Goal: Browse casually: Explore the website without a specific task or goal

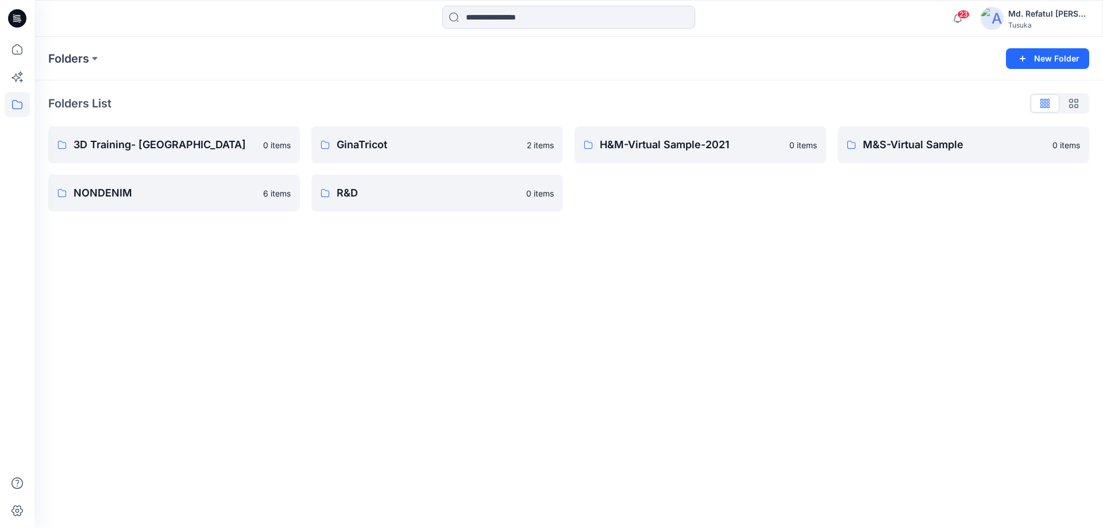
click at [20, 36] on icon at bounding box center [17, 18] width 18 height 37
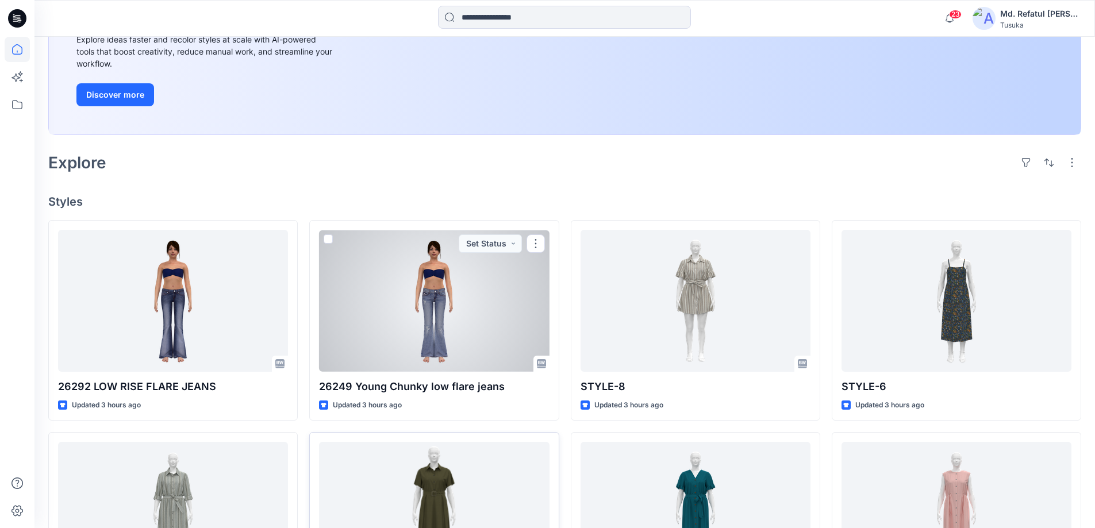
scroll to position [402, 0]
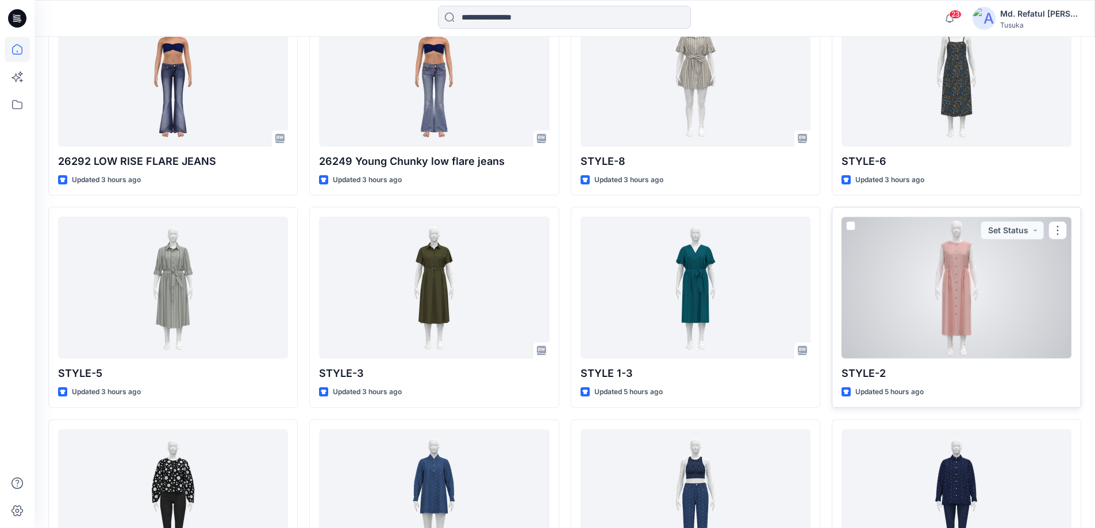
click at [932, 299] on div at bounding box center [956, 288] width 230 height 142
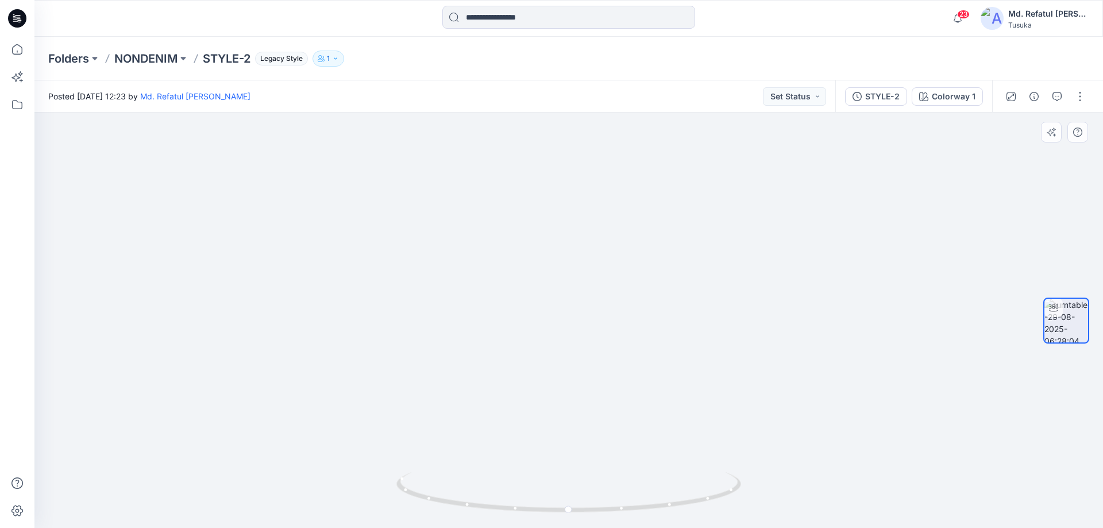
drag, startPoint x: 589, startPoint y: 228, endPoint x: 585, endPoint y: 411, distance: 183.4
click at [585, 411] on img at bounding box center [565, 236] width 1121 height 585
drag, startPoint x: 584, startPoint y: 384, endPoint x: 640, endPoint y: 518, distance: 144.3
click at [640, 518] on div at bounding box center [568, 320] width 1069 height 415
click at [546, 294] on img at bounding box center [569, 311] width 1121 height 434
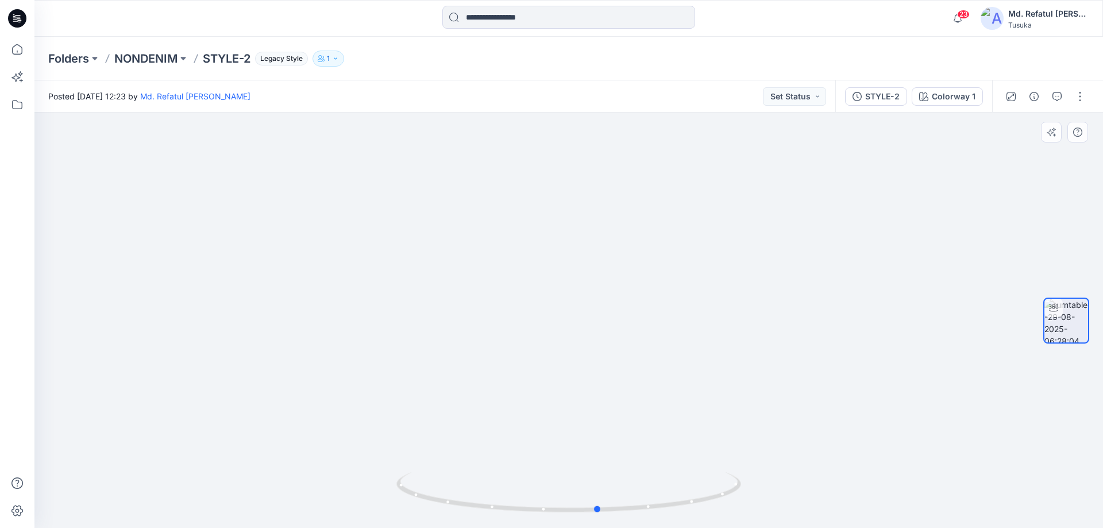
drag, startPoint x: 576, startPoint y: 515, endPoint x: 261, endPoint y: 485, distance: 316.3
click at [261, 485] on div at bounding box center [568, 320] width 1069 height 415
drag, startPoint x: 584, startPoint y: 394, endPoint x: 572, endPoint y: 551, distance: 156.8
click at [572, 528] on html "23 Notifications Your style 26292 LOW RISE FLARE JEANS is ready 1 new Colorways…" at bounding box center [551, 264] width 1103 height 528
drag, startPoint x: 602, startPoint y: 393, endPoint x: 565, endPoint y: 279, distance: 120.1
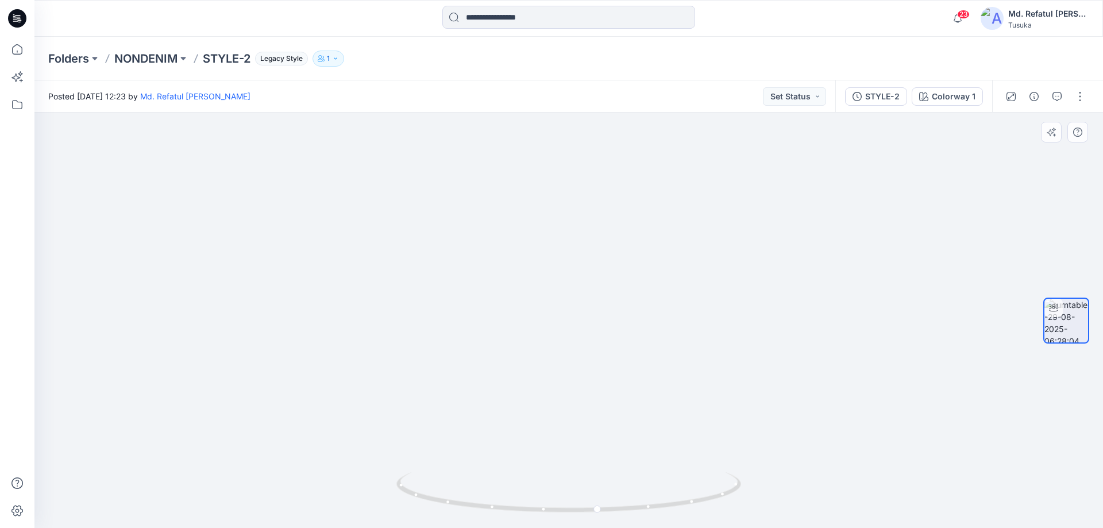
click at [565, 279] on img at bounding box center [569, 258] width 890 height 540
drag, startPoint x: 579, startPoint y: 382, endPoint x: 587, endPoint y: 496, distance: 114.1
click at [587, 496] on div at bounding box center [568, 320] width 1069 height 415
drag, startPoint x: 586, startPoint y: 358, endPoint x: 544, endPoint y: 374, distance: 44.7
click at [544, 374] on img at bounding box center [546, 289] width 1121 height 477
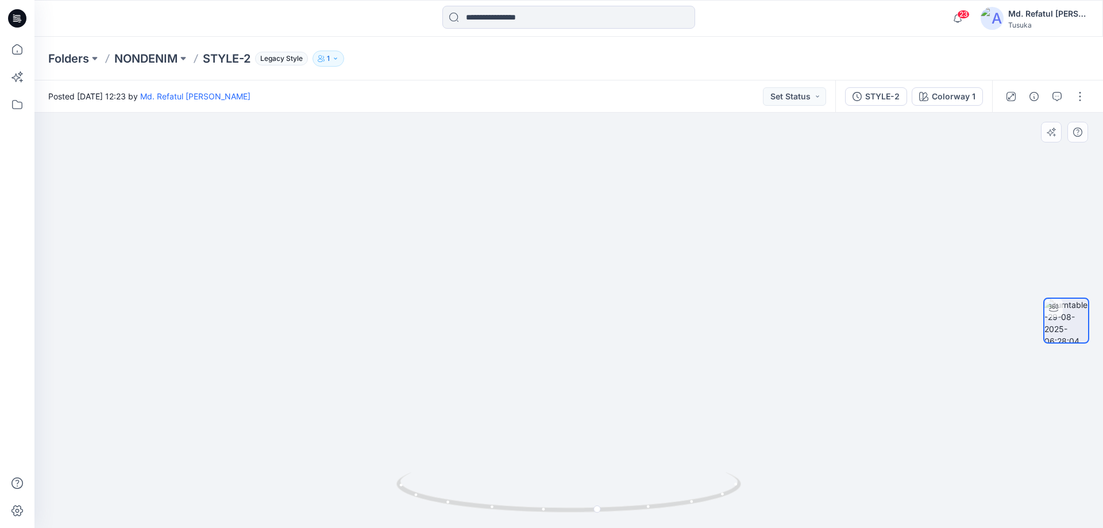
drag, startPoint x: 553, startPoint y: 407, endPoint x: 540, endPoint y: 276, distance: 131.7
click at [540, 276] on img at bounding box center [569, 230] width 948 height 595
click at [961, 19] on icon "button" at bounding box center [958, 18] width 22 height 23
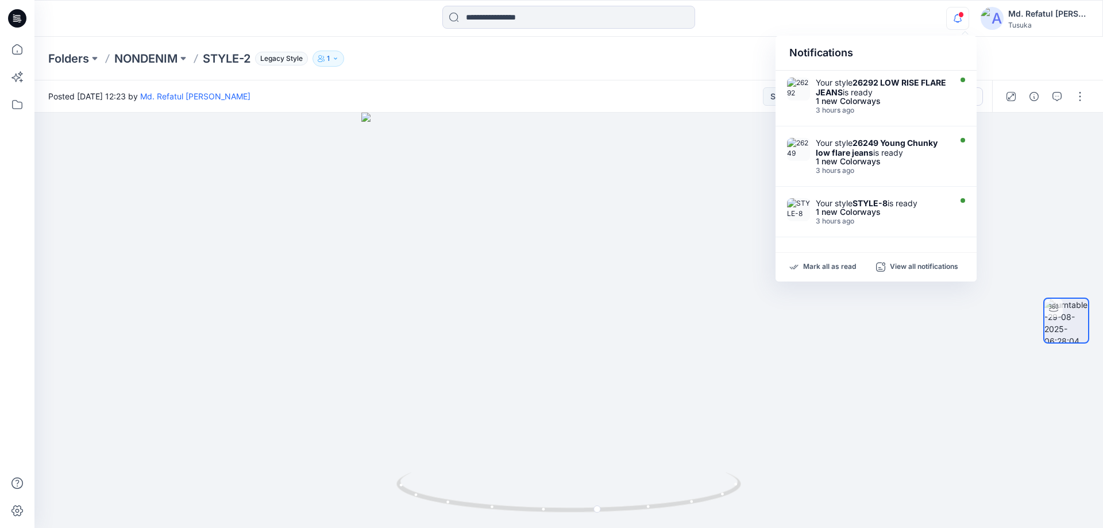
click at [961, 19] on icon "button" at bounding box center [958, 18] width 22 height 23
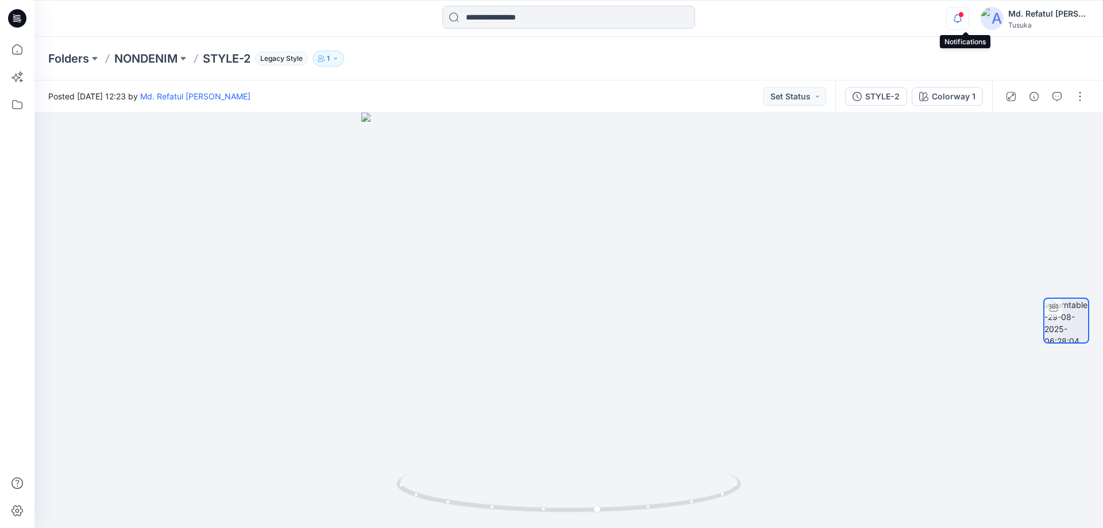
click at [959, 20] on icon "button" at bounding box center [958, 18] width 22 height 23
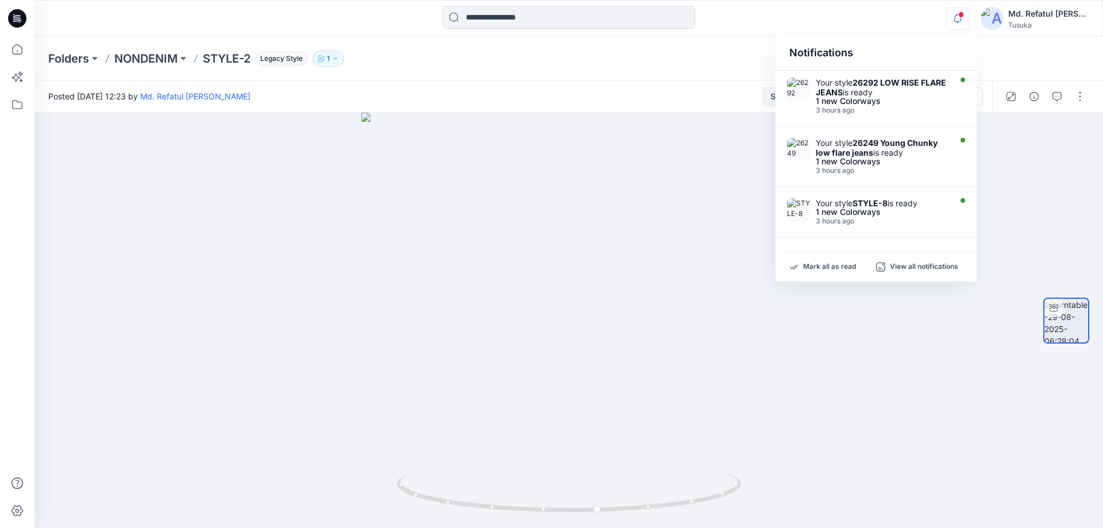
click at [959, 20] on icon "button" at bounding box center [958, 18] width 22 height 23
